Goal: Complete application form

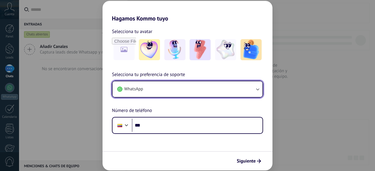
click at [174, 87] on button "WhatsApp" at bounding box center [188, 89] width 150 height 16
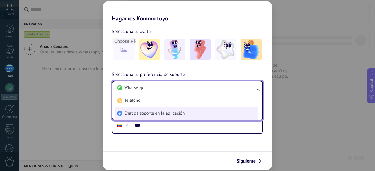
click at [158, 114] on span "Chat de soporte en la aplicación" at bounding box center [154, 114] width 60 height 6
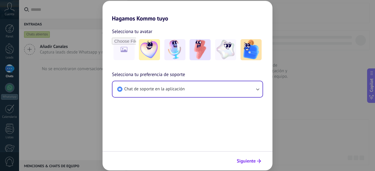
click at [249, 160] on span "Siguiente" at bounding box center [246, 161] width 19 height 4
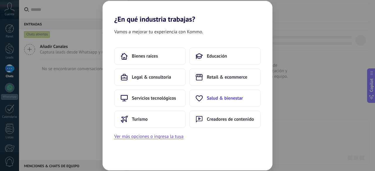
click at [241, 99] on span "Salud & bienestar" at bounding box center [225, 99] width 36 height 6
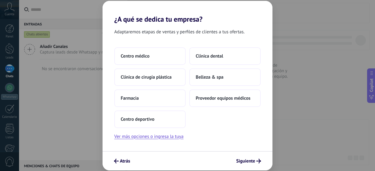
click at [241, 99] on span "Proveedor equipos médicos" at bounding box center [223, 99] width 55 height 6
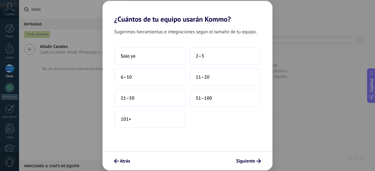
click at [241, 99] on button "51–100" at bounding box center [225, 99] width 72 height 18
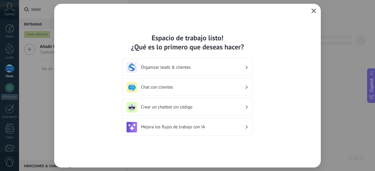
click at [317, 11] on button "button" at bounding box center [314, 11] width 8 height 8
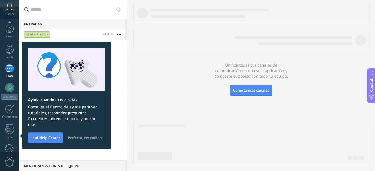
scroll to position [72, 0]
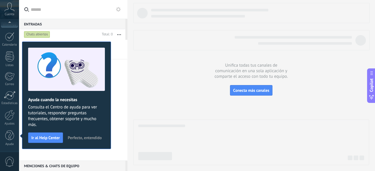
click at [83, 137] on span "Perfecto, entendido" at bounding box center [85, 138] width 34 height 4
